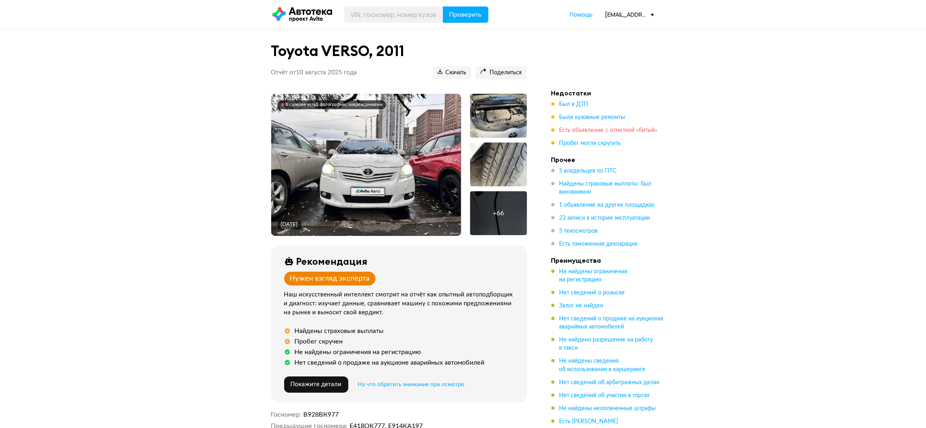
click at [581, 128] on span "Есть объявление с отметкой «битый»" at bounding box center [609, 131] width 98 height 6
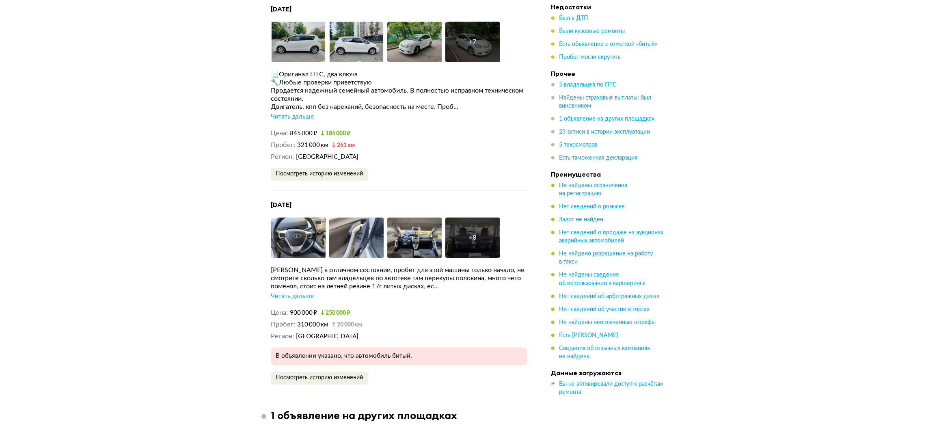
scroll to position [2438, 0]
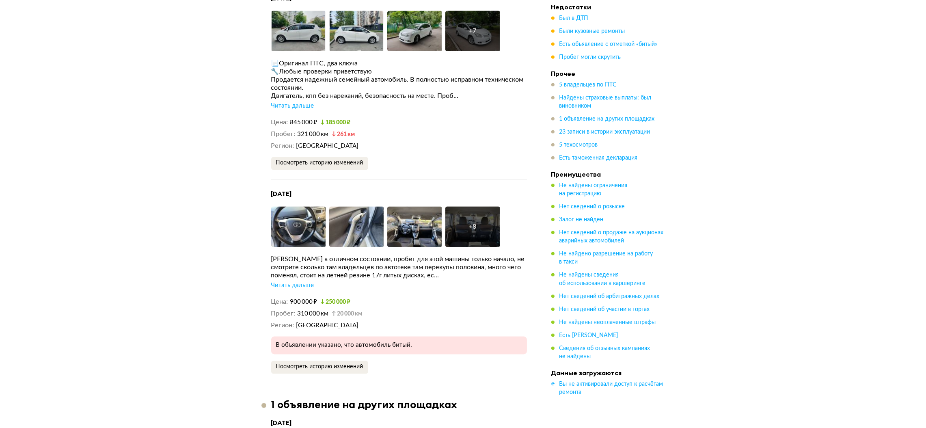
click at [298, 281] on div "Читать дальше" at bounding box center [292, 285] width 43 height 8
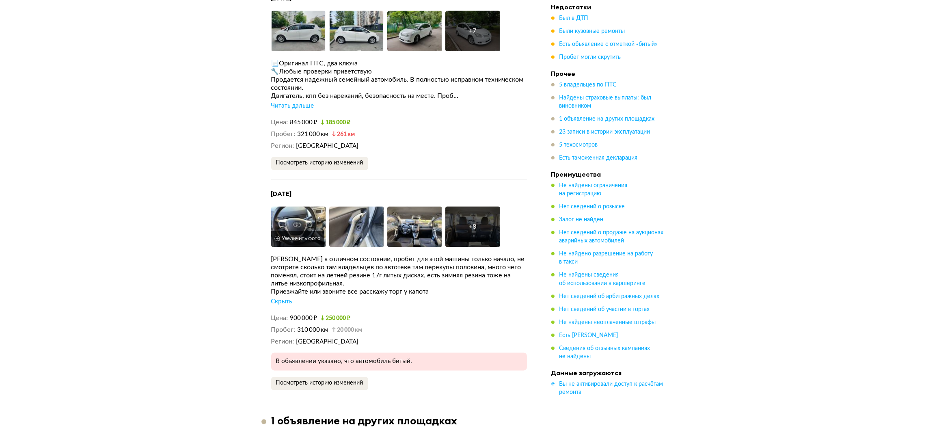
click at [303, 206] on img at bounding box center [298, 226] width 55 height 41
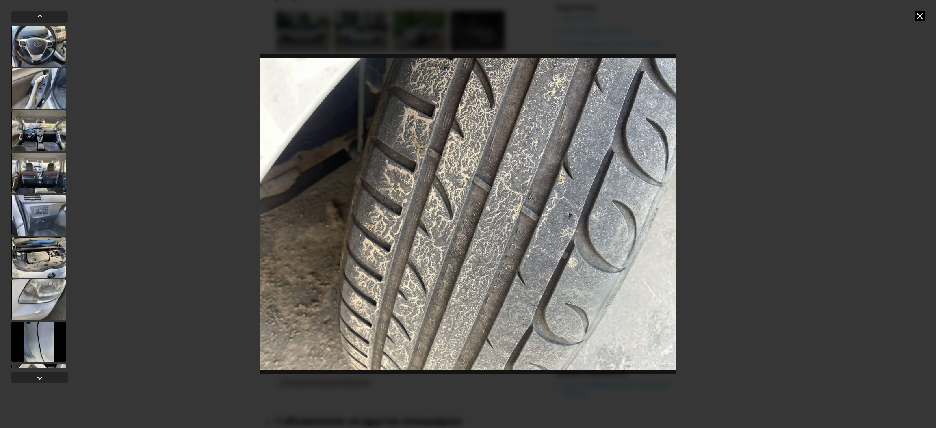
click at [920, 15] on icon at bounding box center [919, 16] width 10 height 10
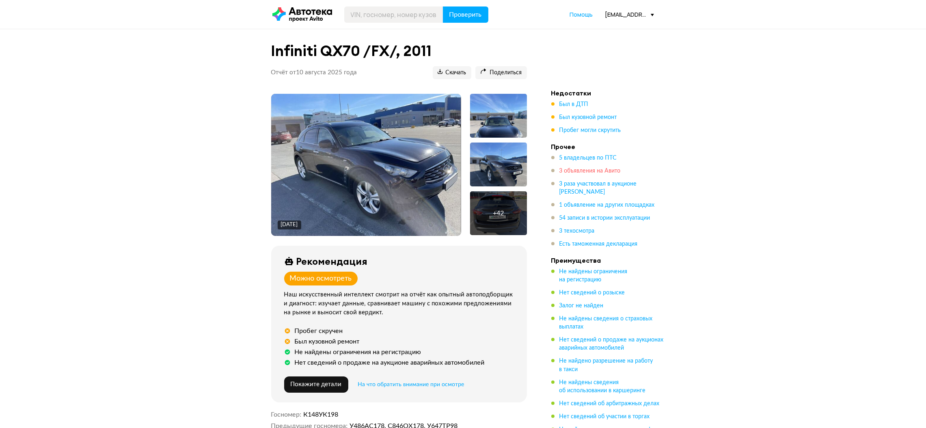
click at [567, 170] on span "3 объявления на Авито" at bounding box center [590, 171] width 61 height 6
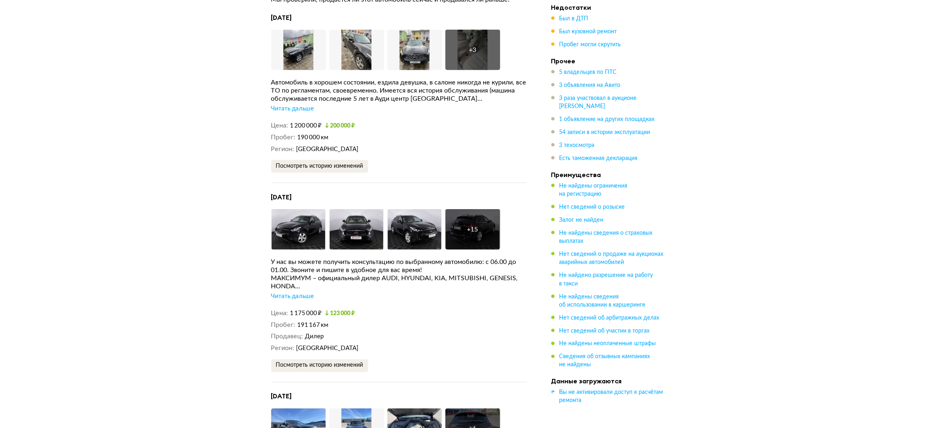
scroll to position [2208, 0]
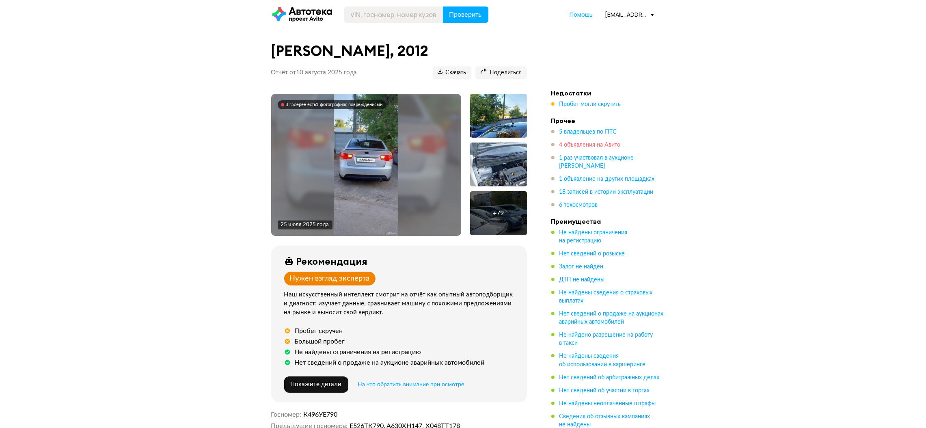
click at [605, 143] on span "4 объявления на Авито" at bounding box center [590, 145] width 61 height 6
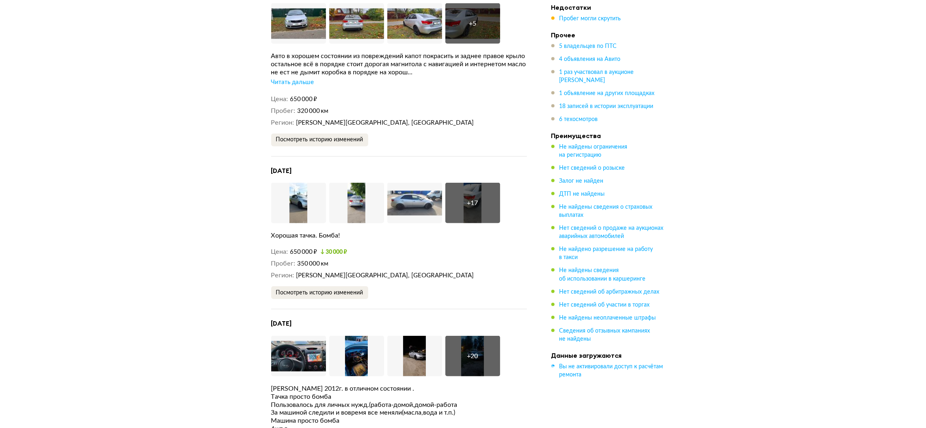
scroll to position [2082, 0]
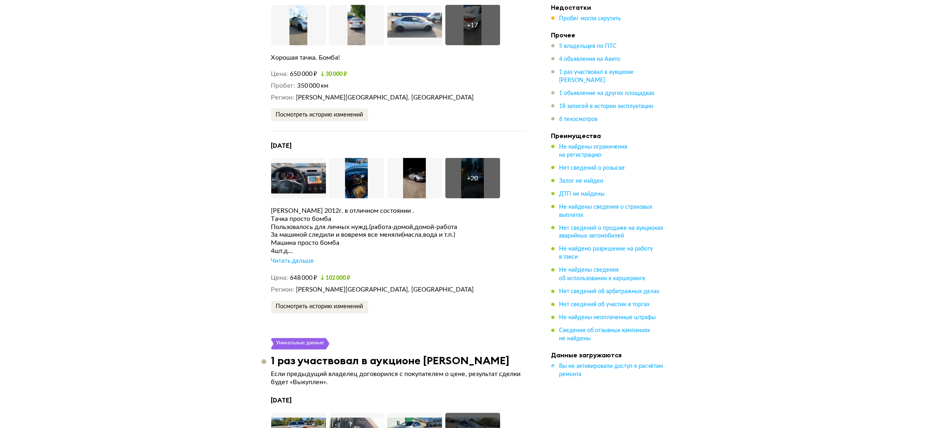
click at [301, 259] on div "Читать дальше" at bounding box center [292, 261] width 43 height 8
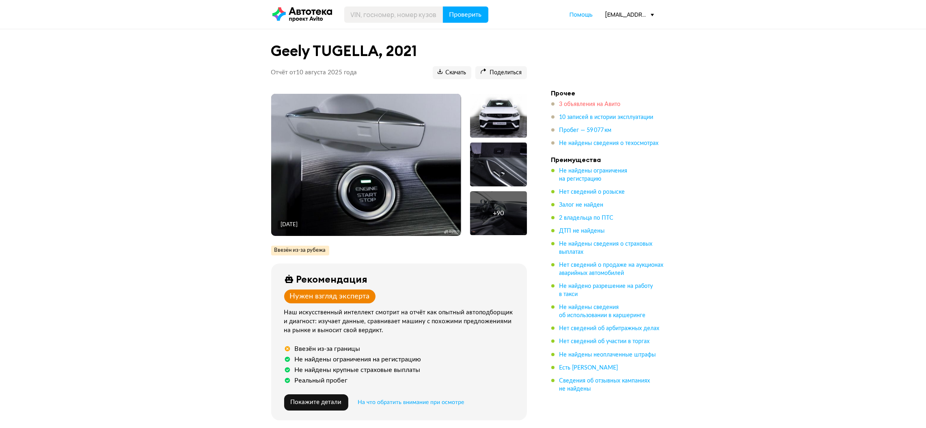
click at [575, 104] on span "3 объявления на Авито" at bounding box center [590, 105] width 61 height 6
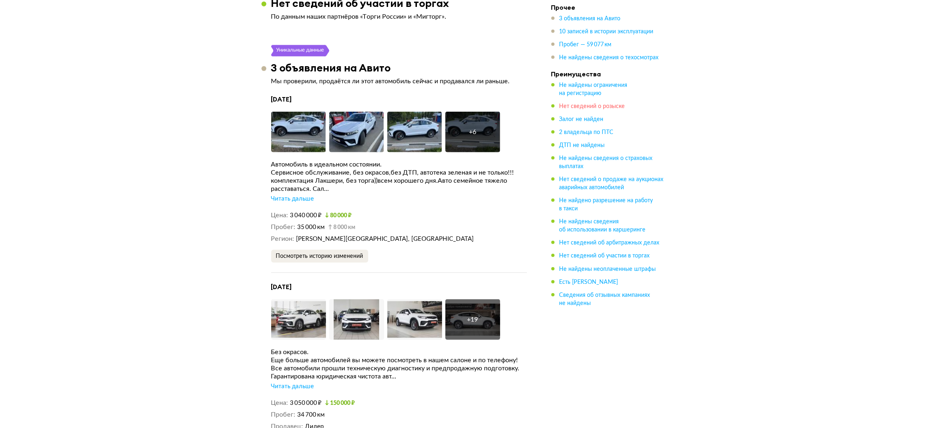
scroll to position [1339, 0]
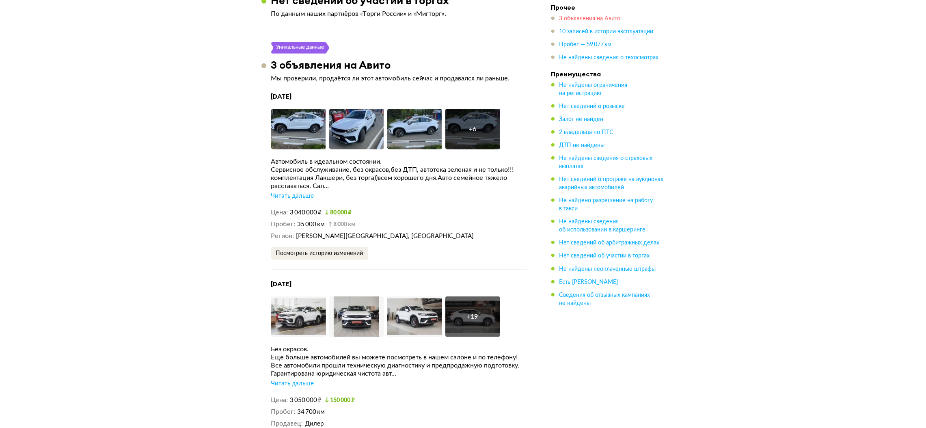
click at [610, 17] on span "3 объявления на Авито" at bounding box center [590, 19] width 61 height 6
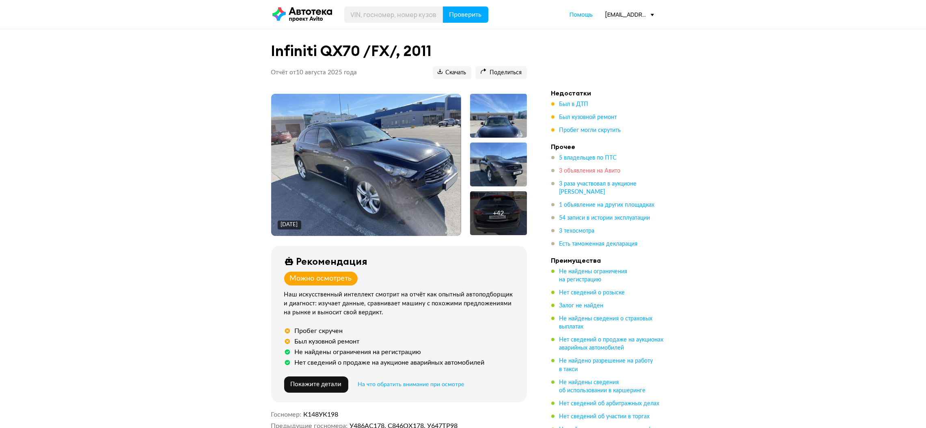
click at [590, 174] on span "3 объявления на Авито" at bounding box center [590, 171] width 61 height 6
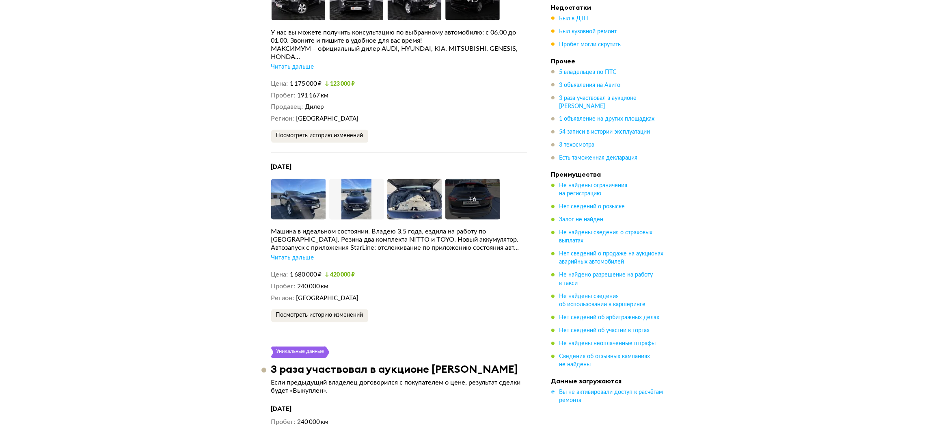
scroll to position [2208, 0]
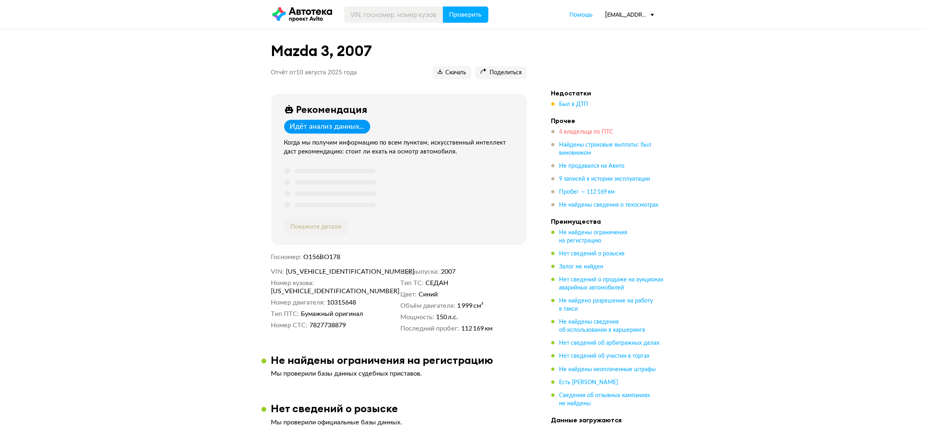
click at [580, 131] on span "4 владельца по ПТС" at bounding box center [587, 132] width 54 height 6
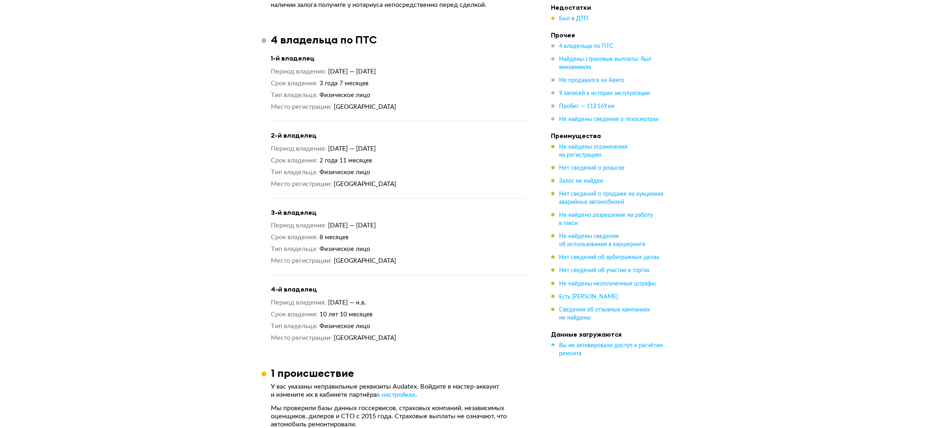
scroll to position [491, 0]
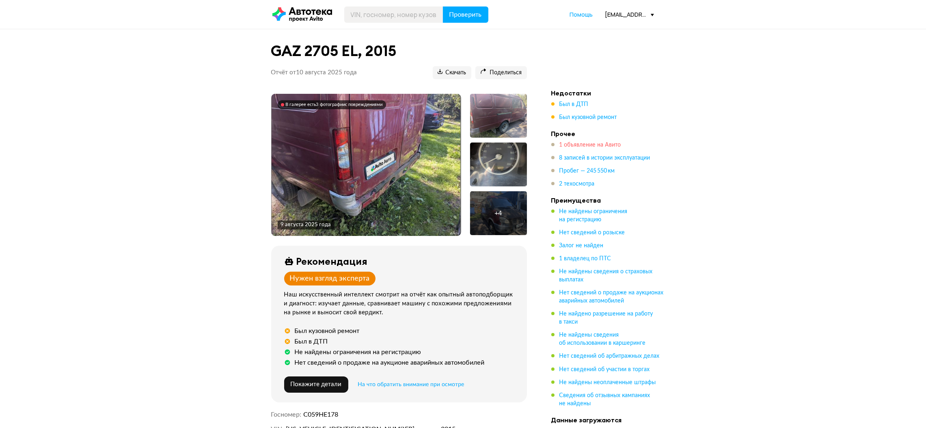
click at [579, 145] on span "1 объявление на Авито" at bounding box center [591, 145] width 62 height 6
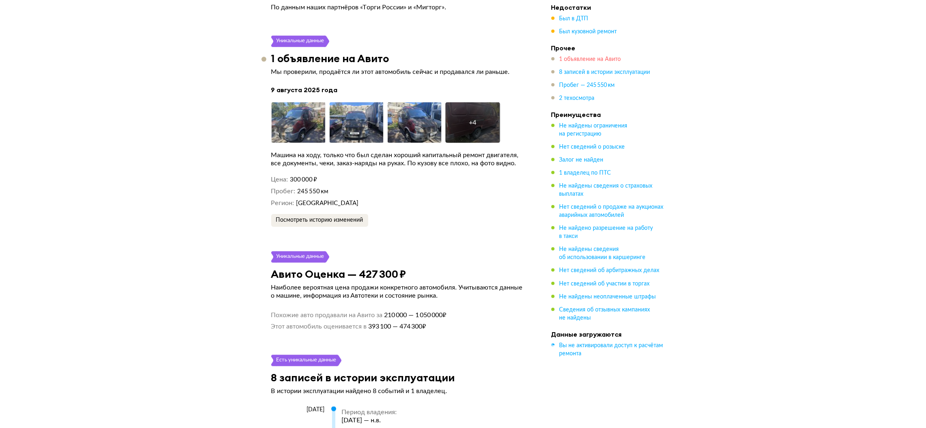
scroll to position [1398, 0]
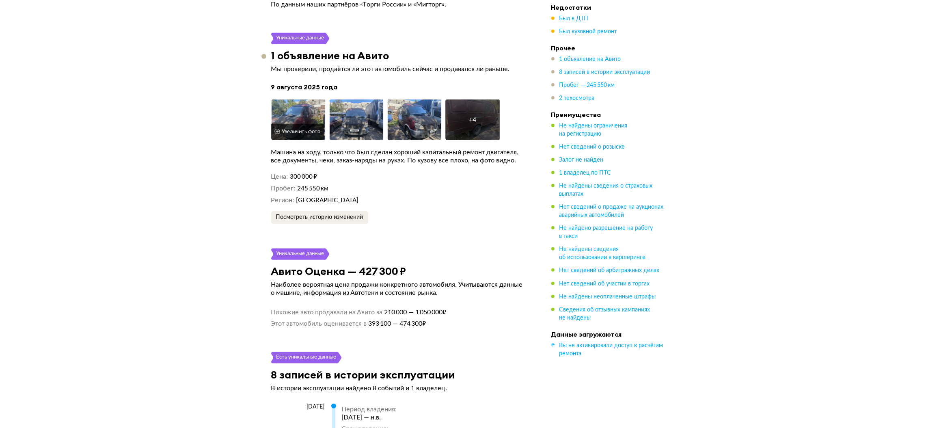
click at [313, 113] on img at bounding box center [298, 119] width 55 height 41
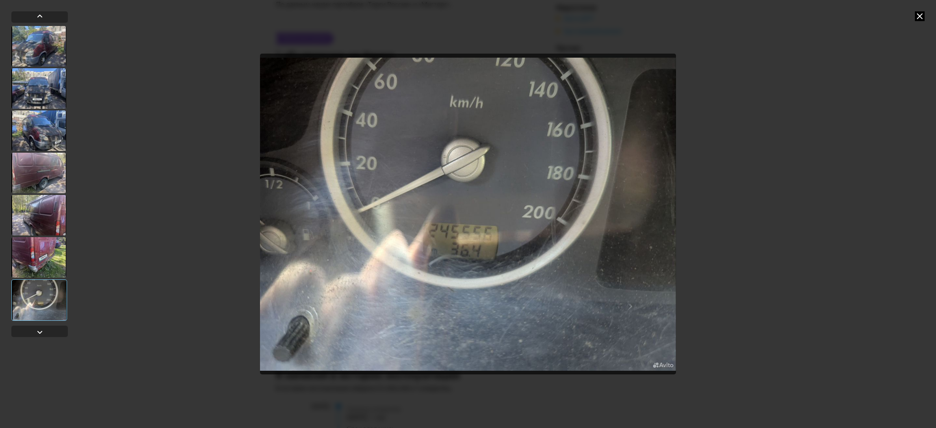
click at [917, 15] on icon at bounding box center [919, 16] width 10 height 10
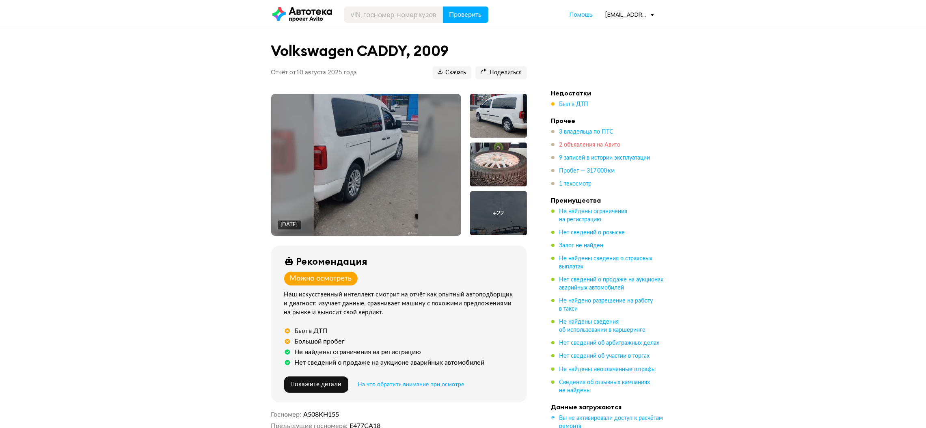
click at [590, 143] on span "2 объявления на Авито" at bounding box center [590, 145] width 61 height 6
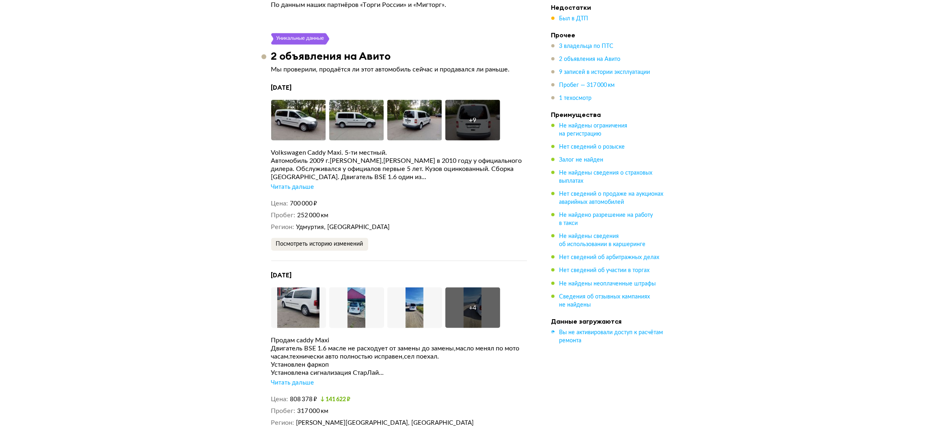
scroll to position [1765, 0]
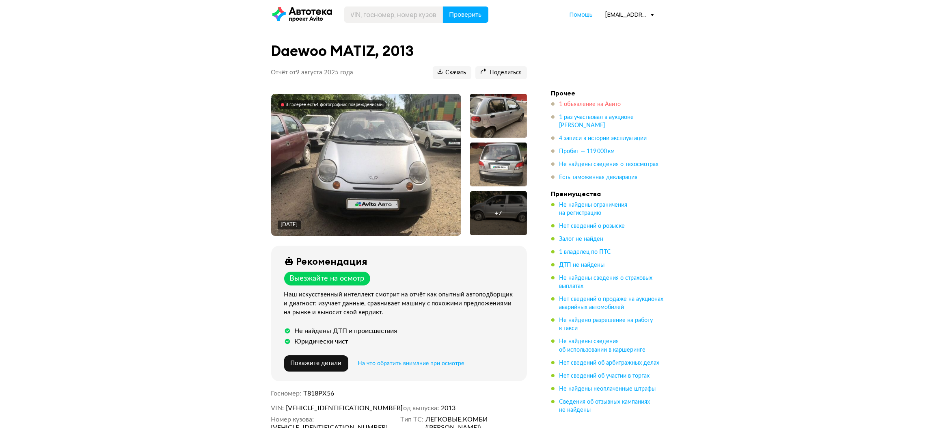
click at [584, 106] on span "1 объявление на Авито" at bounding box center [591, 105] width 62 height 6
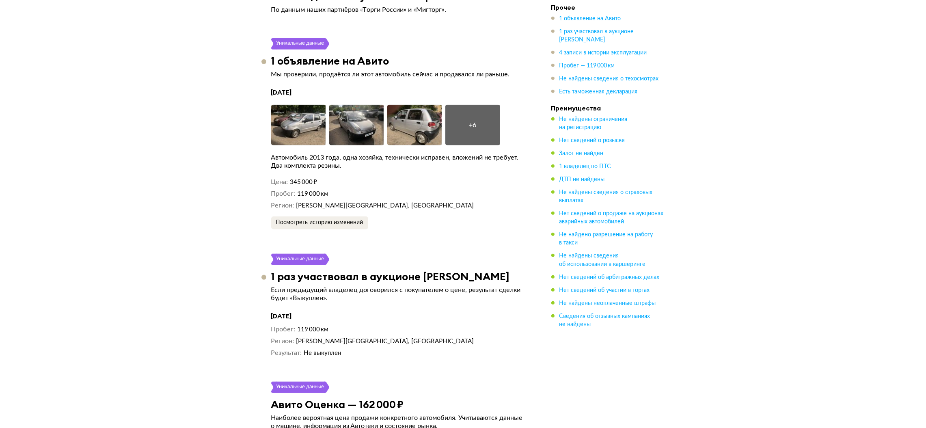
scroll to position [1195, 0]
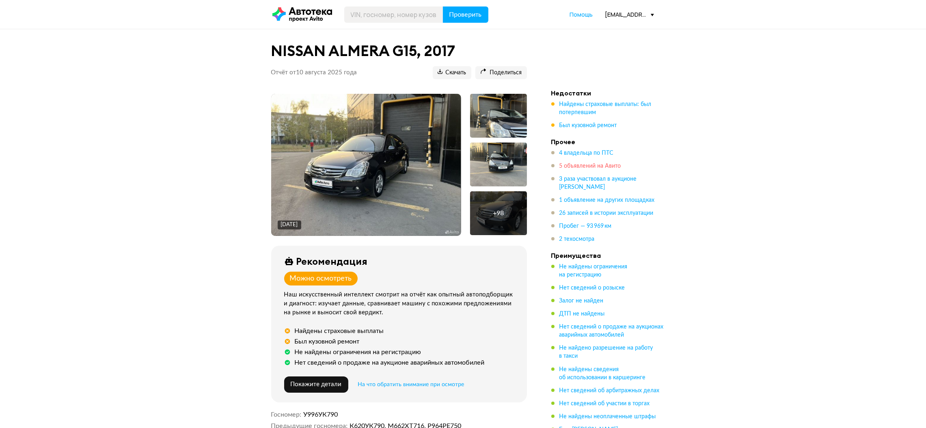
click at [583, 164] on span "5 объявлений на Авито" at bounding box center [591, 166] width 62 height 6
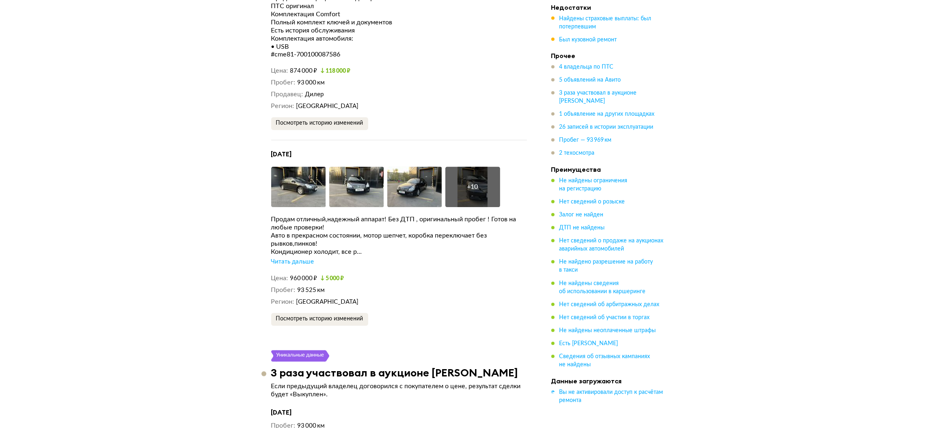
scroll to position [2282, 0]
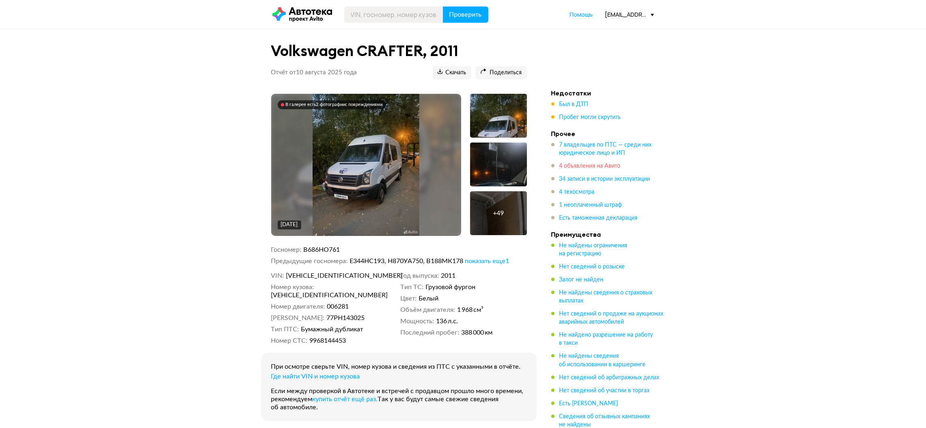
click at [581, 166] on span "4 объявления на Авито" at bounding box center [590, 166] width 61 height 6
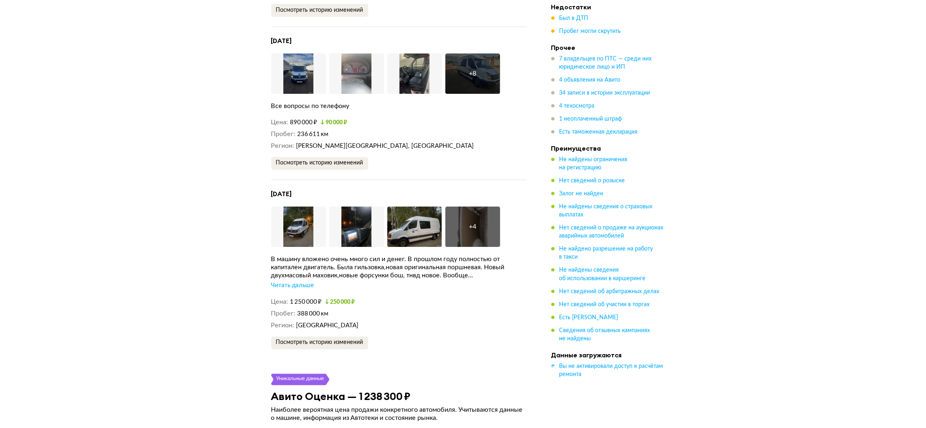
scroll to position [2356, 0]
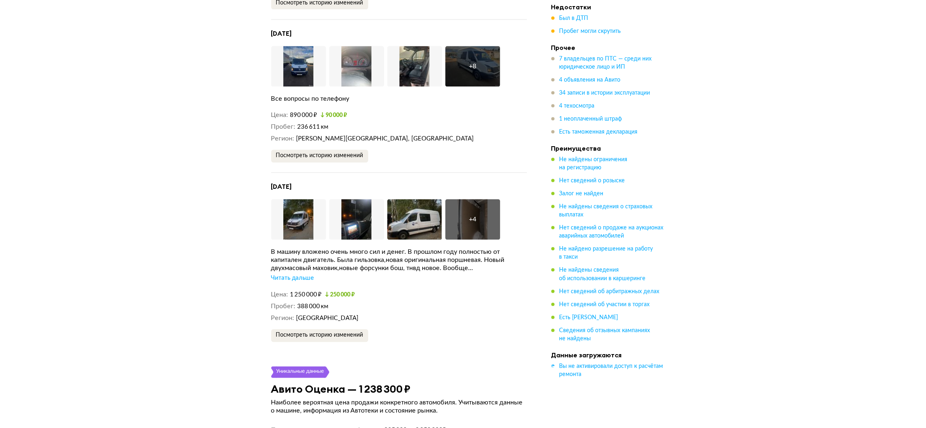
click at [297, 274] on div "Читать дальше" at bounding box center [292, 278] width 43 height 8
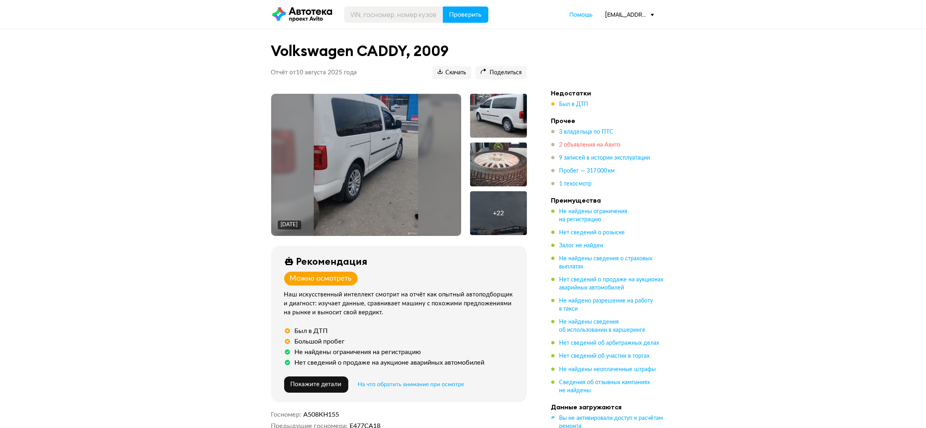
click at [573, 145] on span "2 объявления на Авито" at bounding box center [590, 145] width 61 height 6
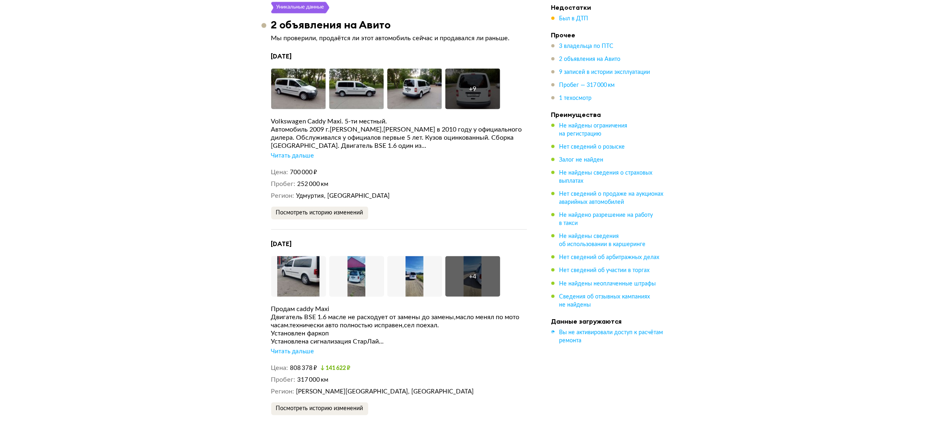
scroll to position [1643, 0]
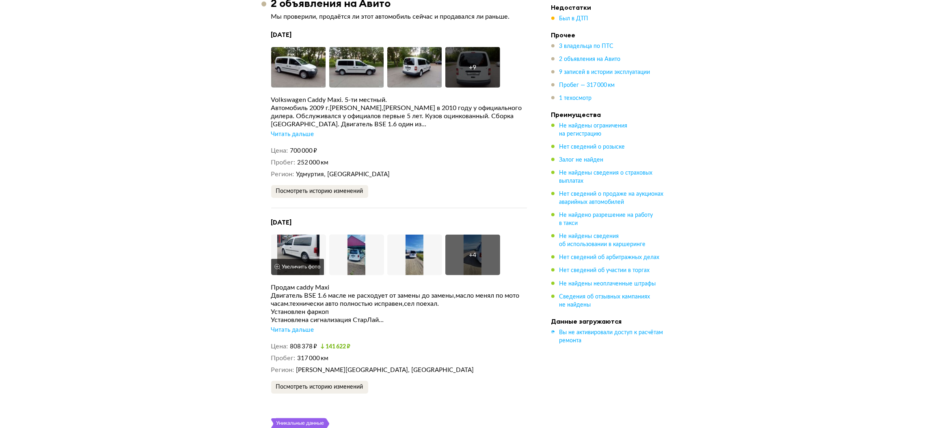
click at [298, 240] on img at bounding box center [298, 255] width 55 height 41
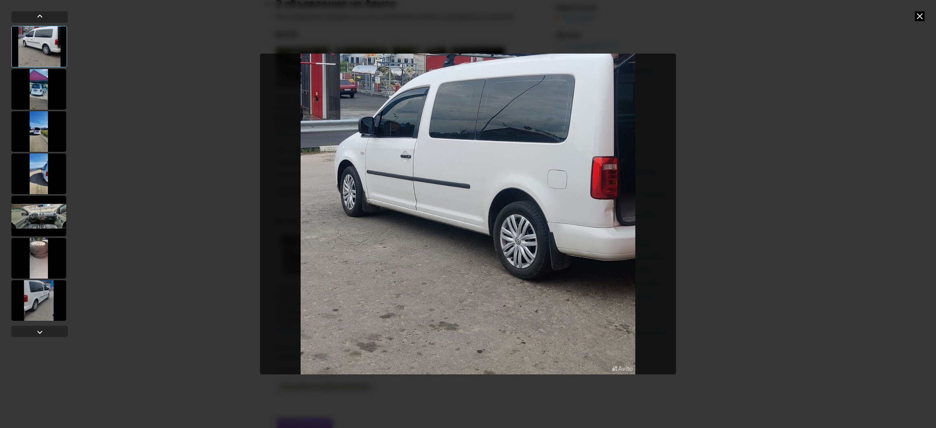
click at [24, 88] on div at bounding box center [38, 89] width 55 height 41
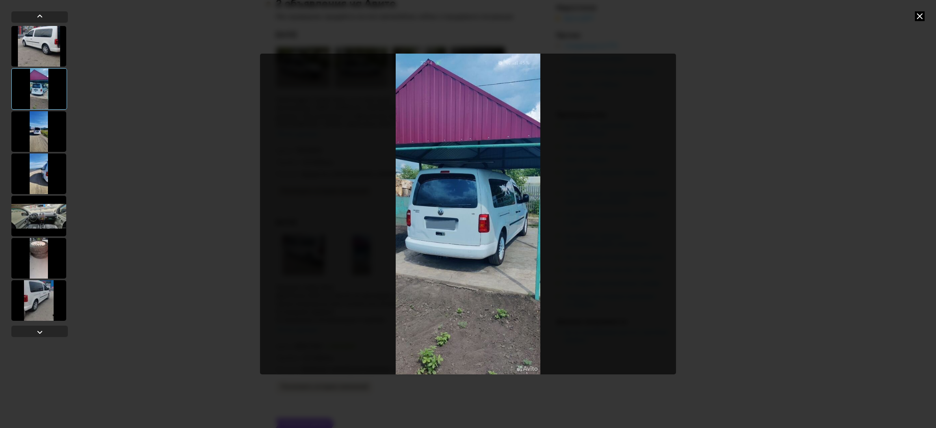
click at [40, 130] on div at bounding box center [38, 131] width 55 height 41
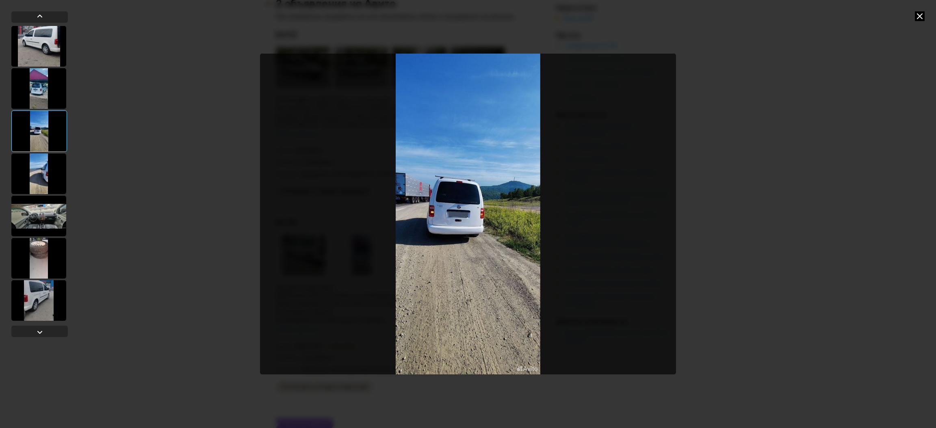
click at [44, 171] on div at bounding box center [38, 173] width 55 height 41
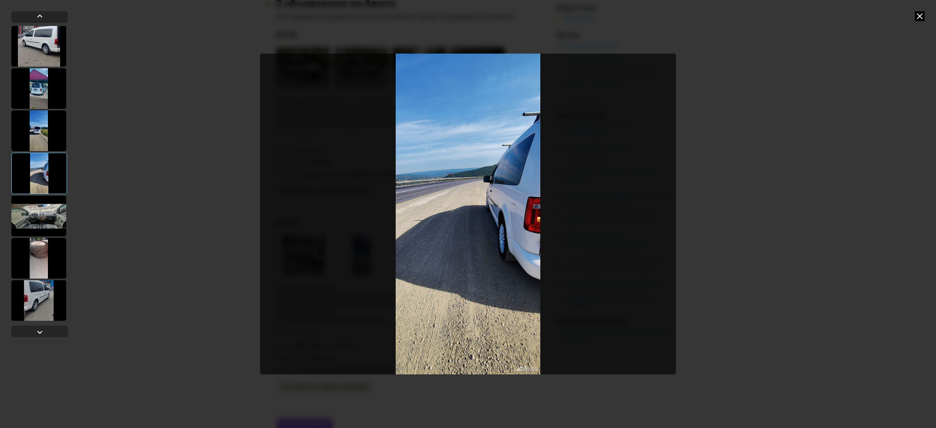
click at [42, 213] on div at bounding box center [38, 216] width 55 height 41
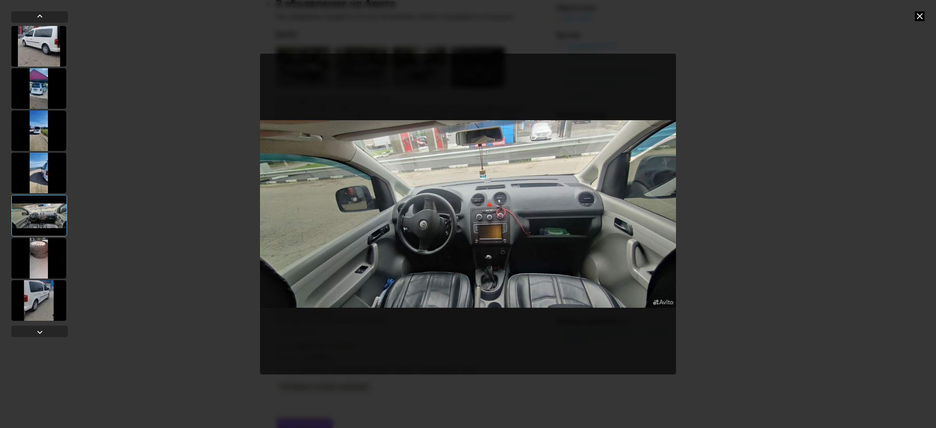
click at [918, 16] on icon at bounding box center [919, 16] width 10 height 10
